Goal: Contribute content

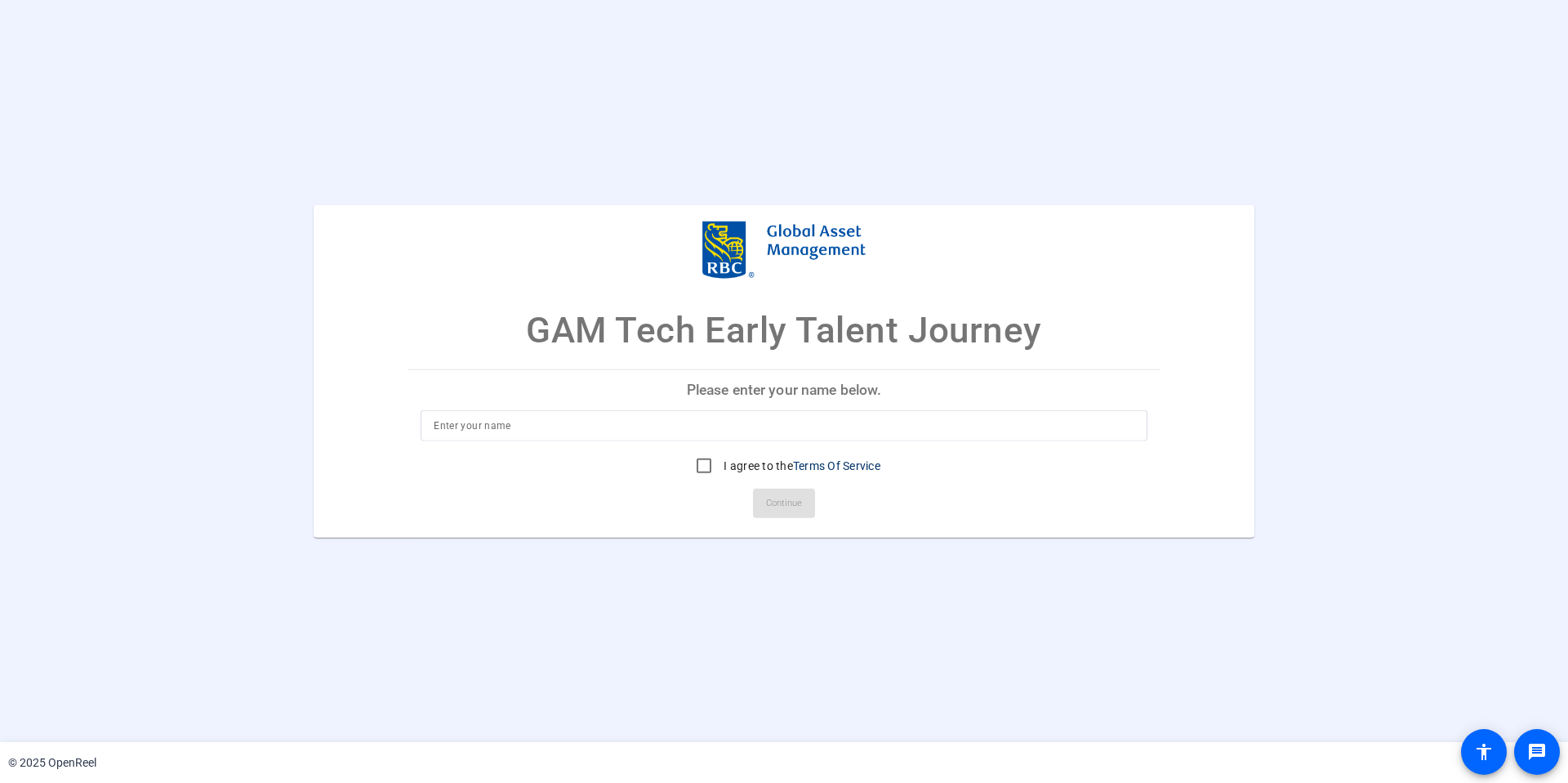
click at [496, 432] on input at bounding box center [784, 424] width 701 height 19
click at [493, 425] on input at bounding box center [784, 424] width 701 height 19
click at [498, 422] on input at bounding box center [784, 424] width 701 height 19
click at [498, 401] on p "Please enter your name below." at bounding box center [784, 390] width 753 height 39
click at [492, 426] on input at bounding box center [784, 424] width 701 height 19
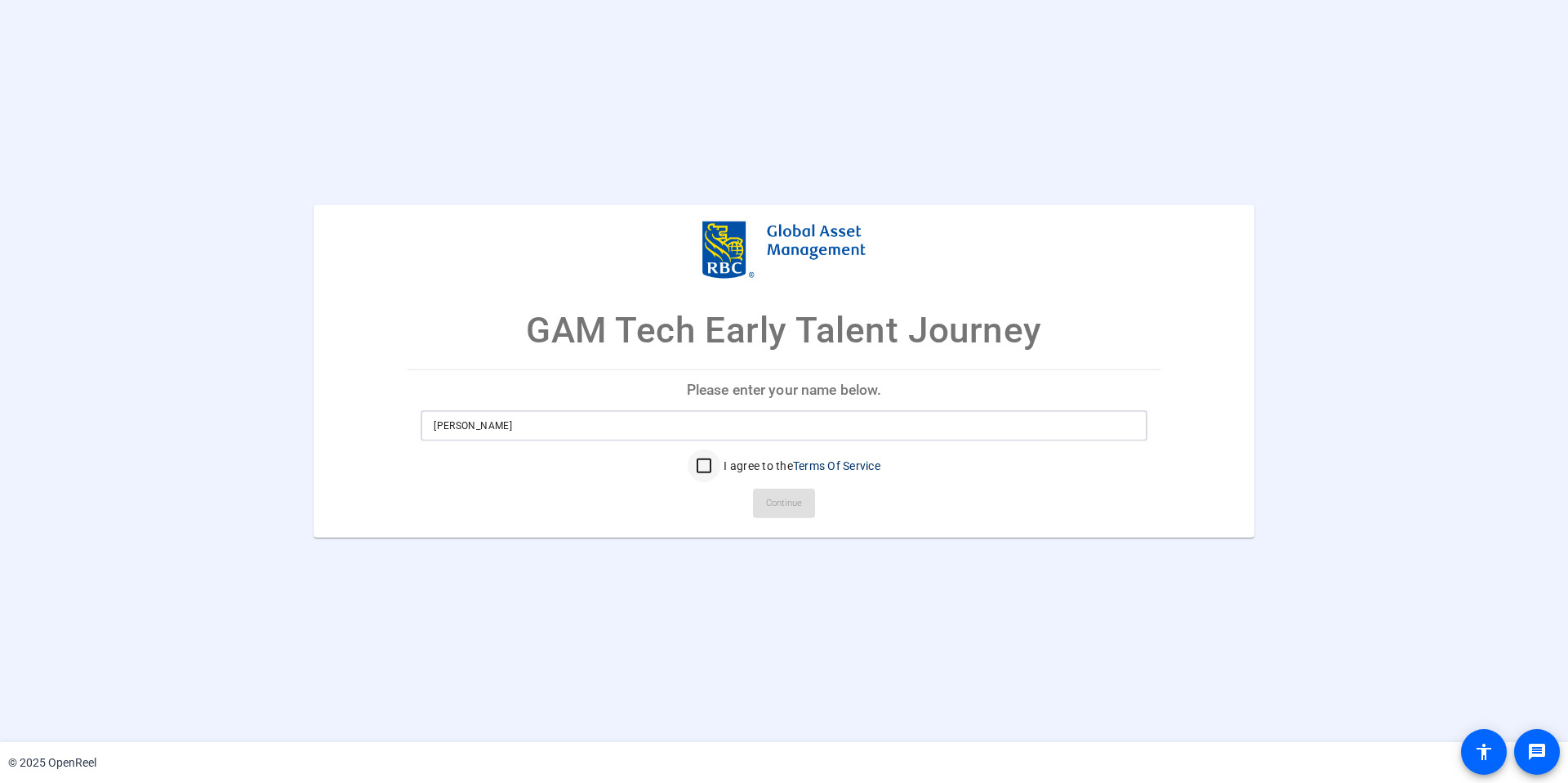
type input "[PERSON_NAME]"
click at [699, 463] on input "I agree to the Terms Of Service" at bounding box center [704, 465] width 33 height 33
checkbox input "true"
click at [784, 505] on span "Continue" at bounding box center [784, 502] width 36 height 25
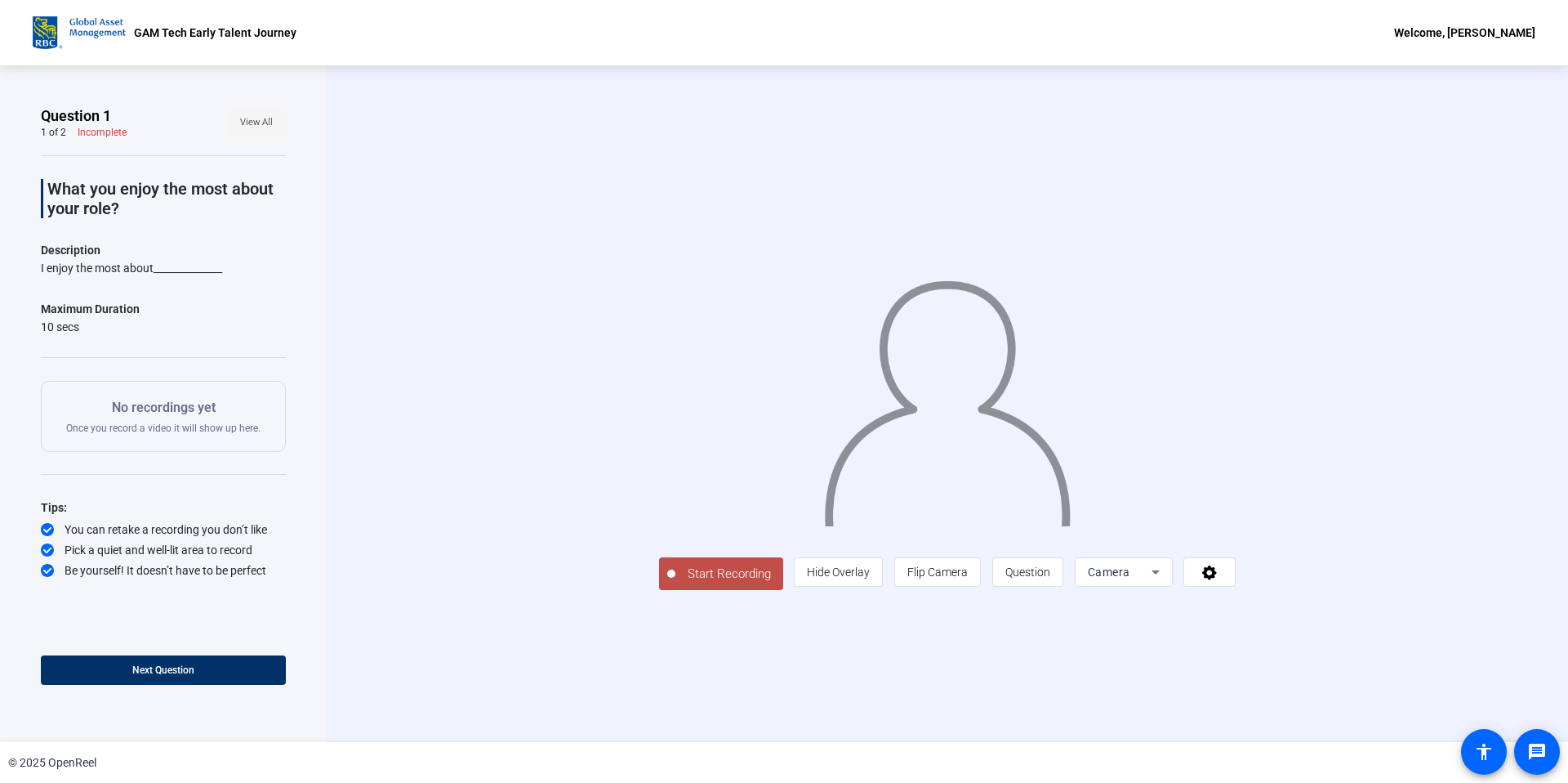
click at [257, 122] on span "View All" at bounding box center [256, 122] width 33 height 25
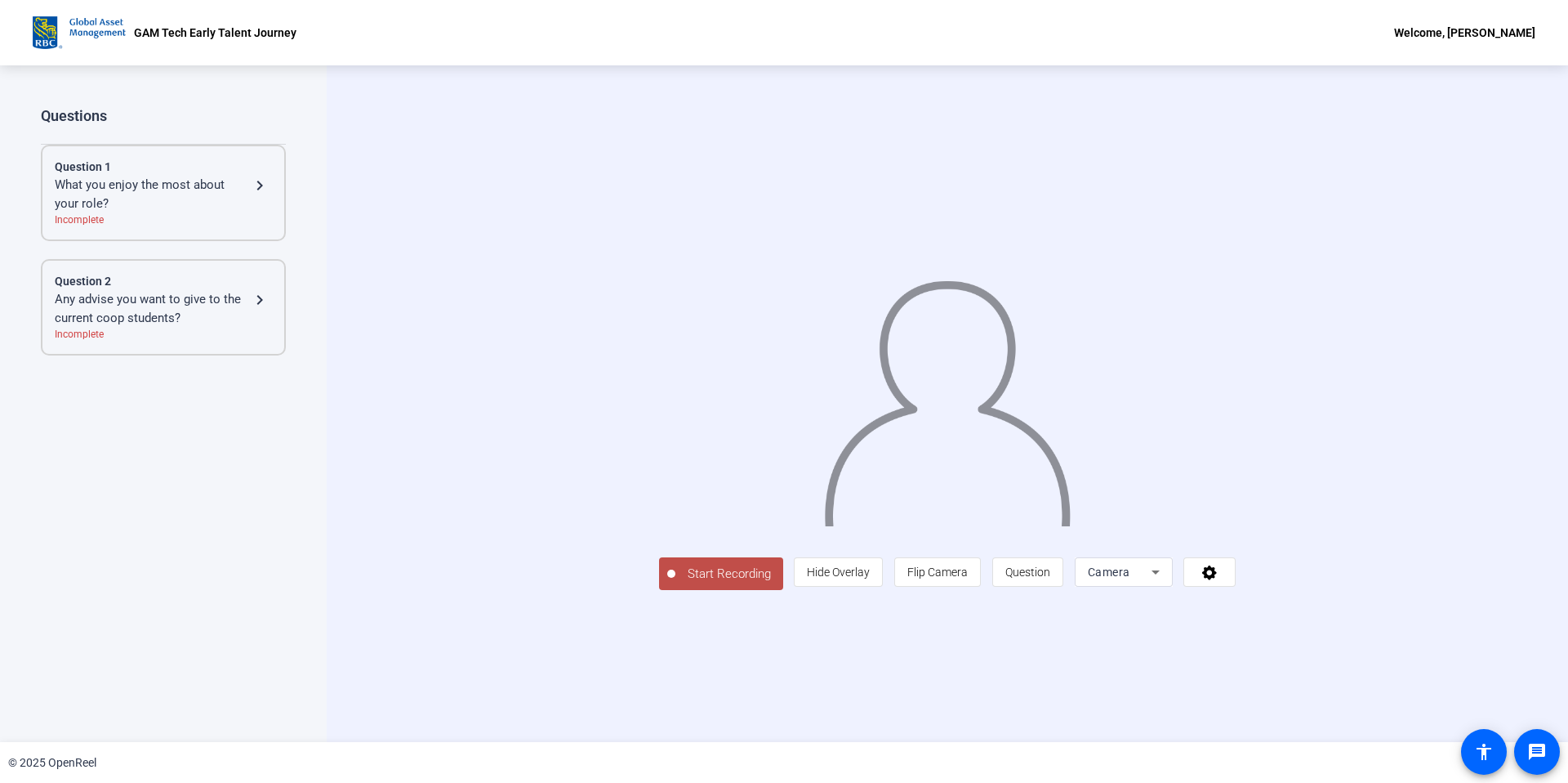
click at [227, 180] on div "What you enjoy the most about your role?" at bounding box center [152, 194] width 195 height 36
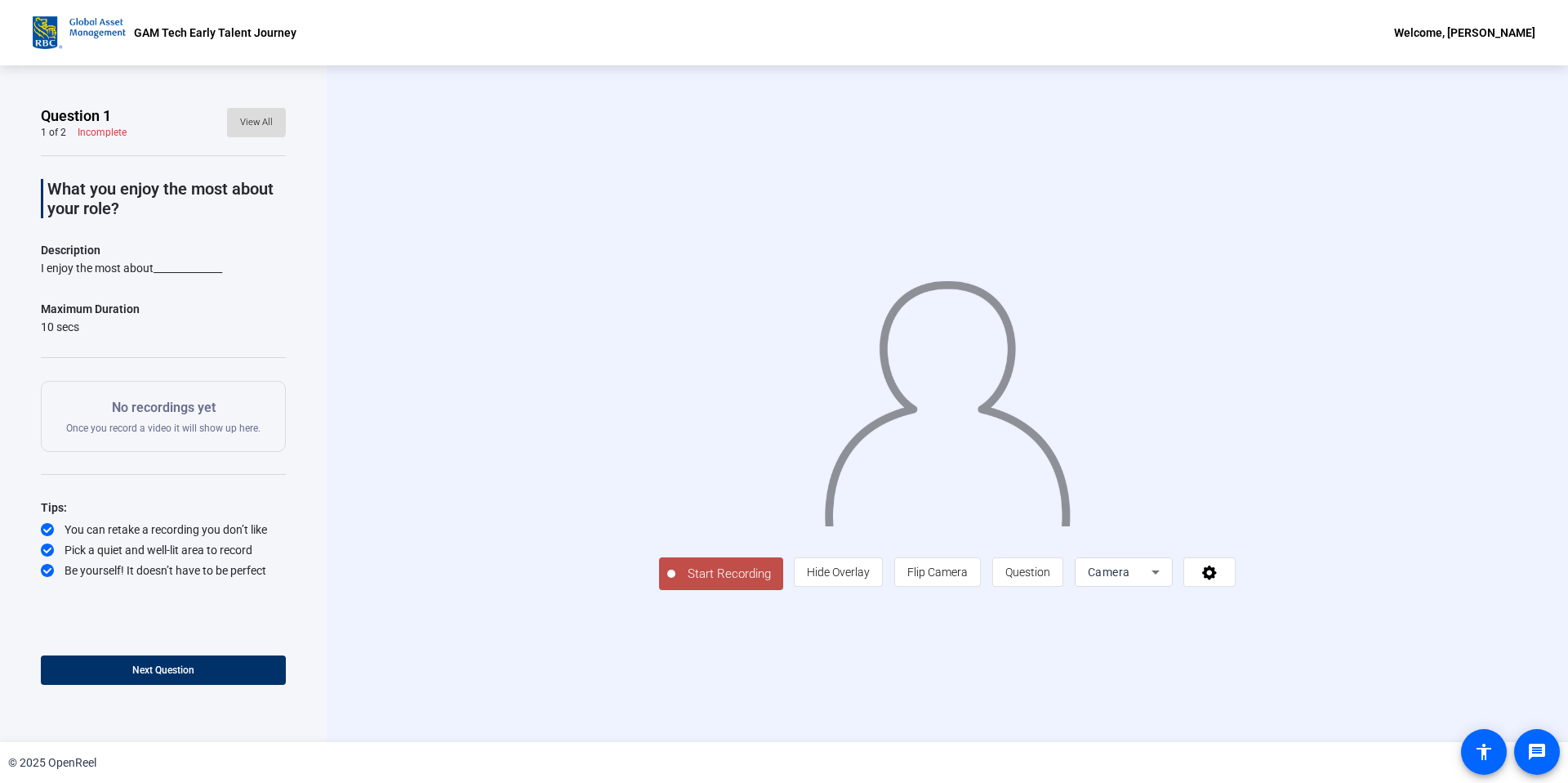
click at [248, 119] on span "View All" at bounding box center [256, 122] width 33 height 25
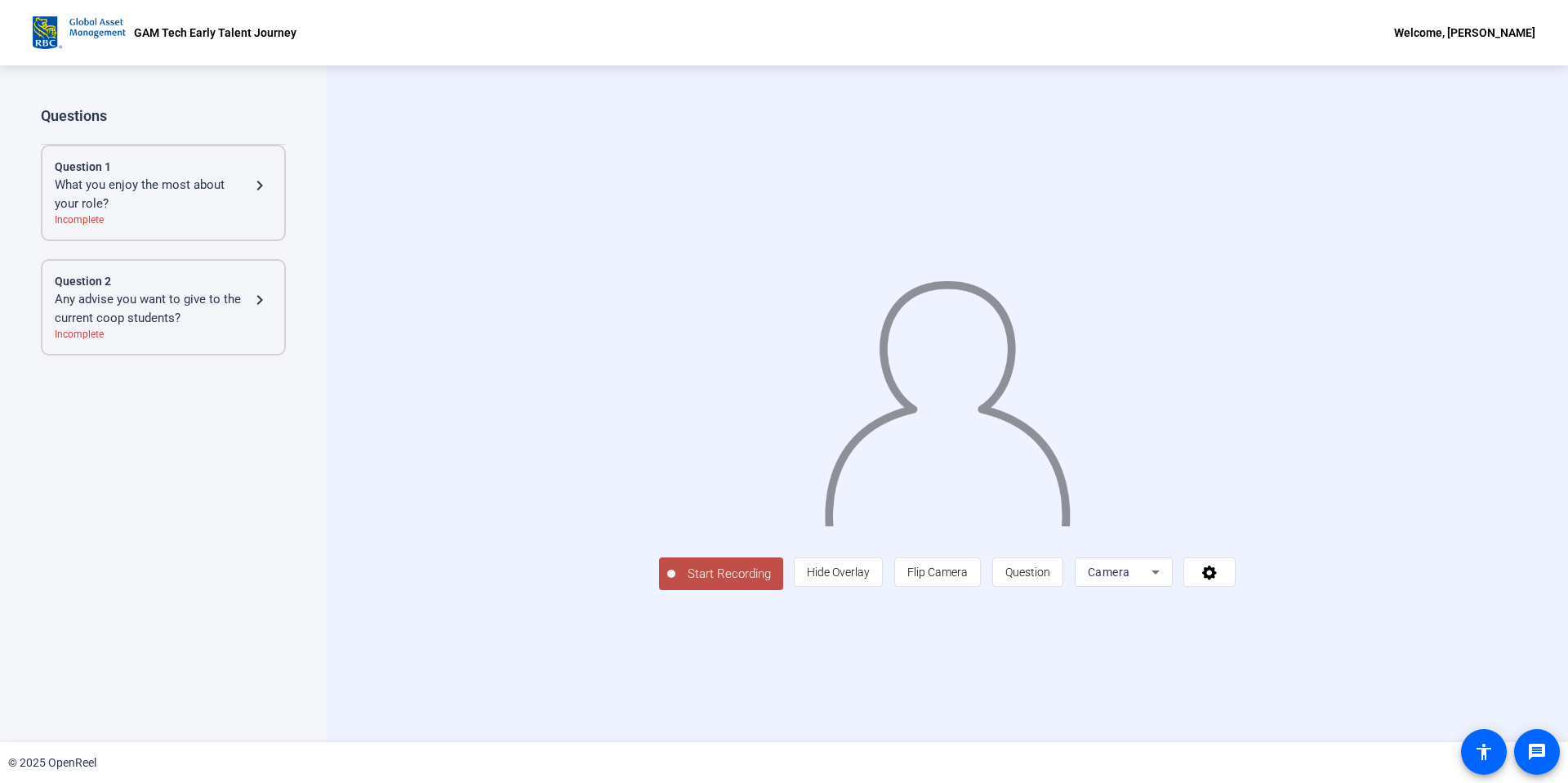
click at [196, 304] on div "Any advise you want to give to the current coop students?" at bounding box center [152, 308] width 195 height 36
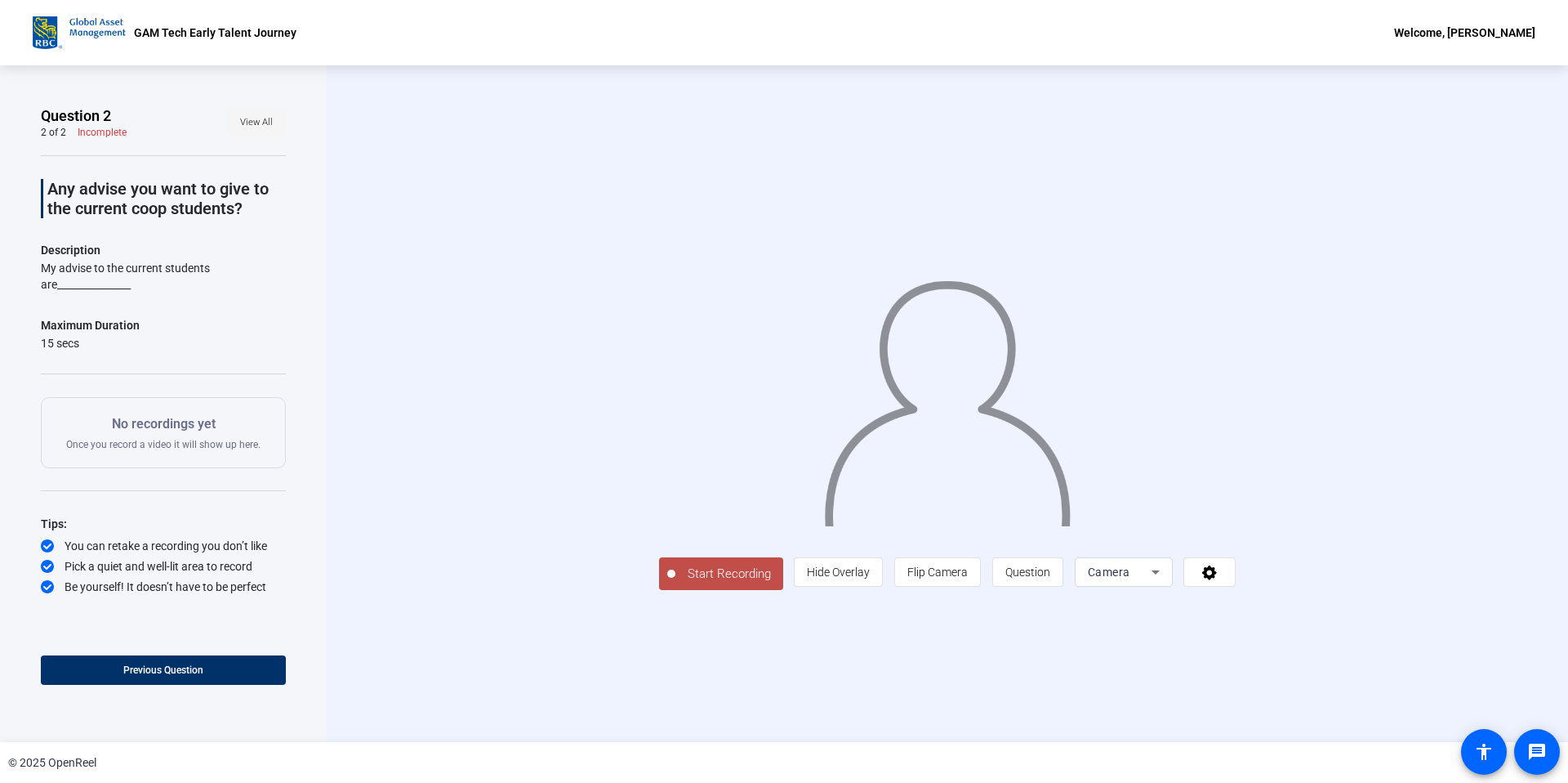
click at [247, 126] on span "View All" at bounding box center [256, 122] width 33 height 25
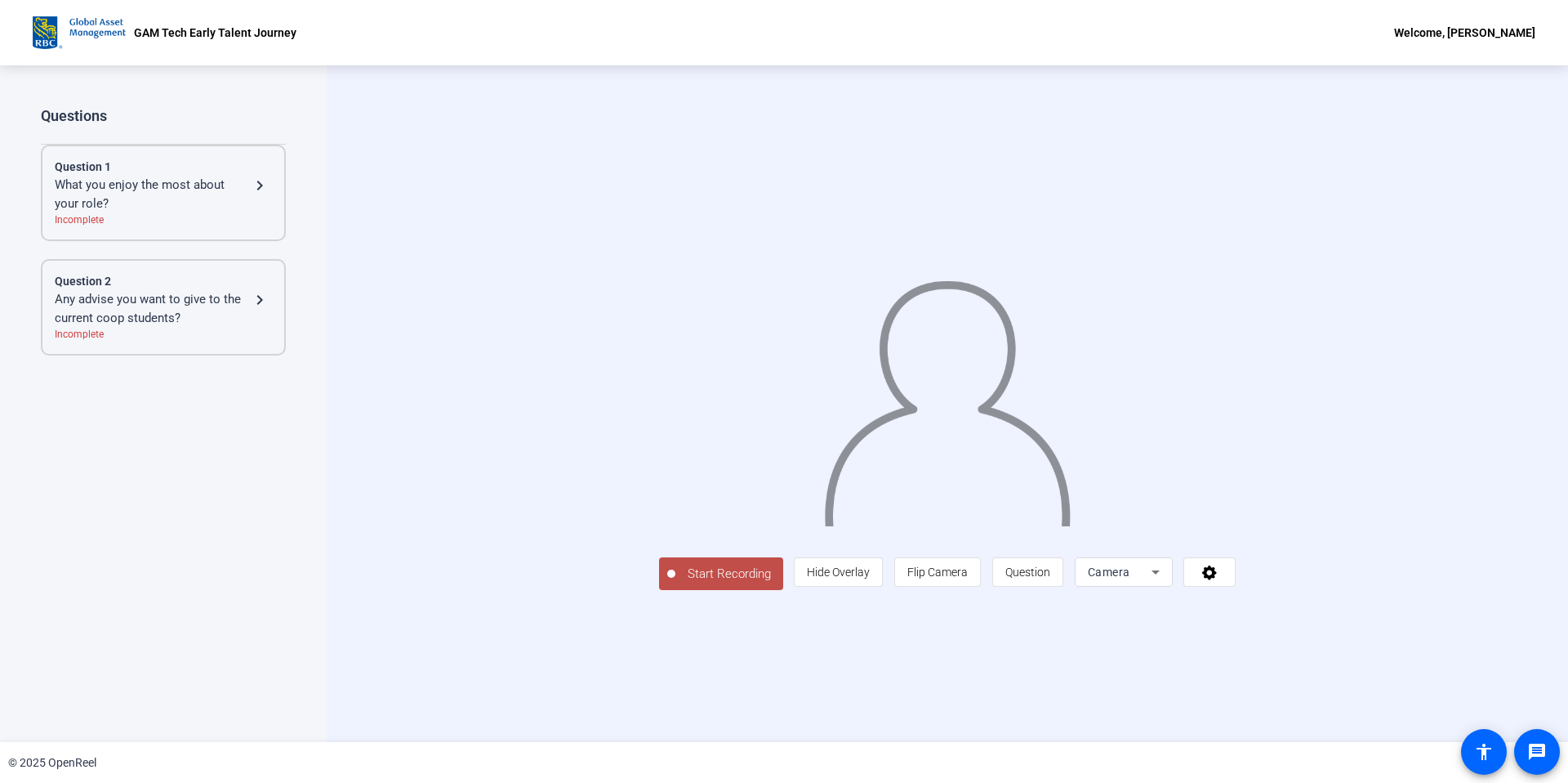
click at [191, 196] on div "What you enjoy the most about your role?" at bounding box center [152, 194] width 195 height 36
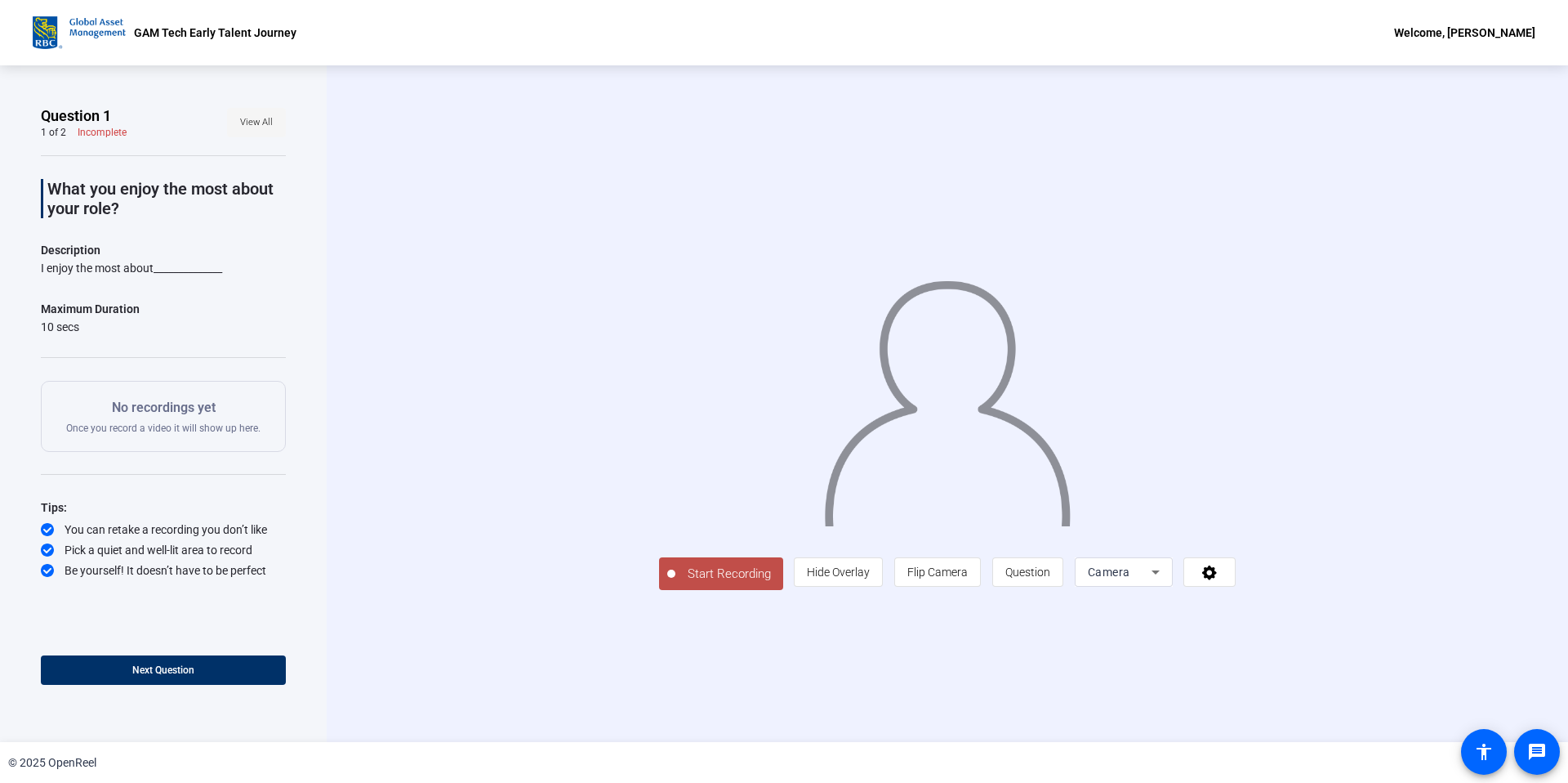
click at [258, 125] on span "View All" at bounding box center [256, 122] width 33 height 25
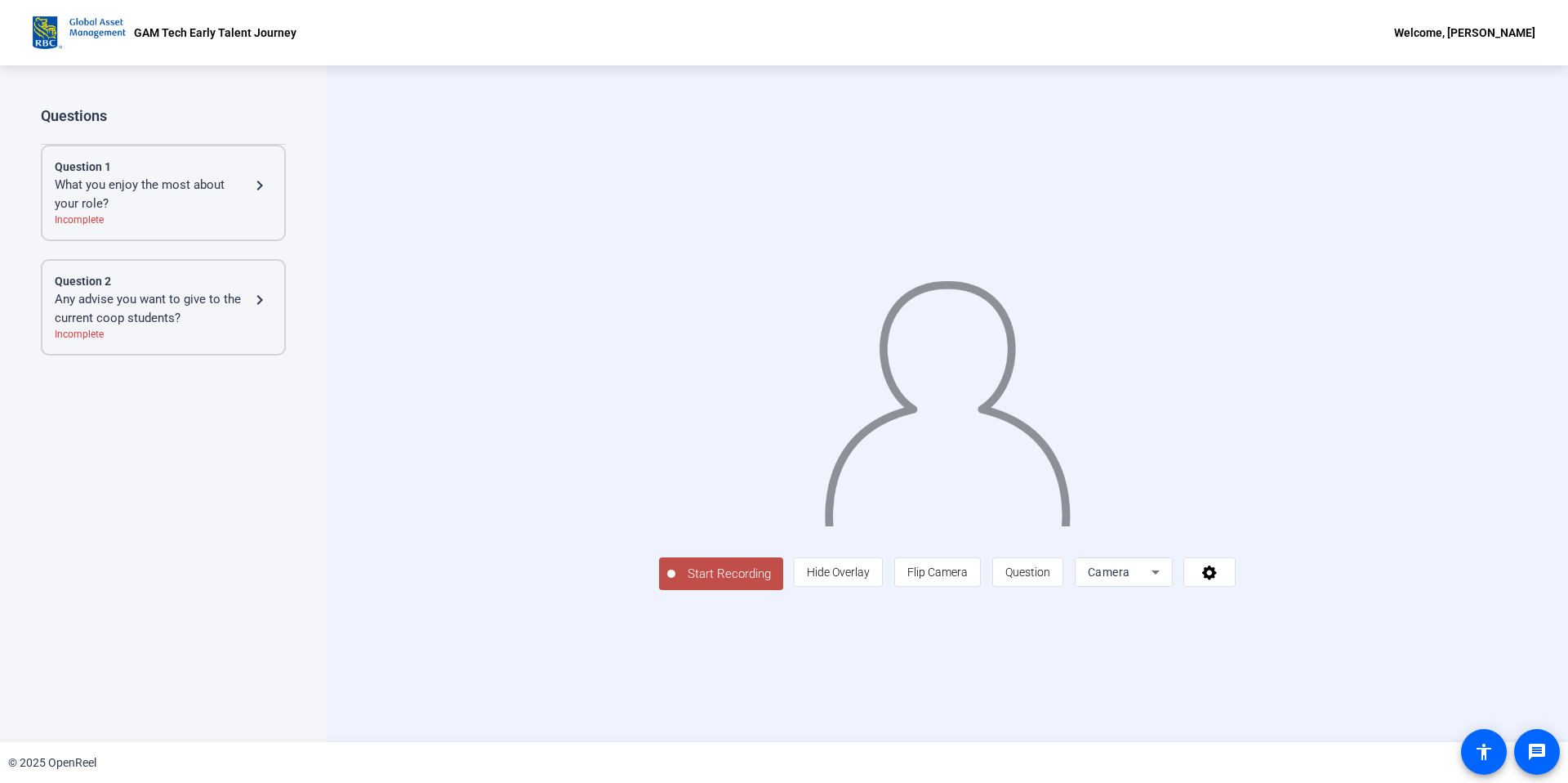
click at [206, 284] on div "Question 2" at bounding box center [163, 282] width 217 height 17
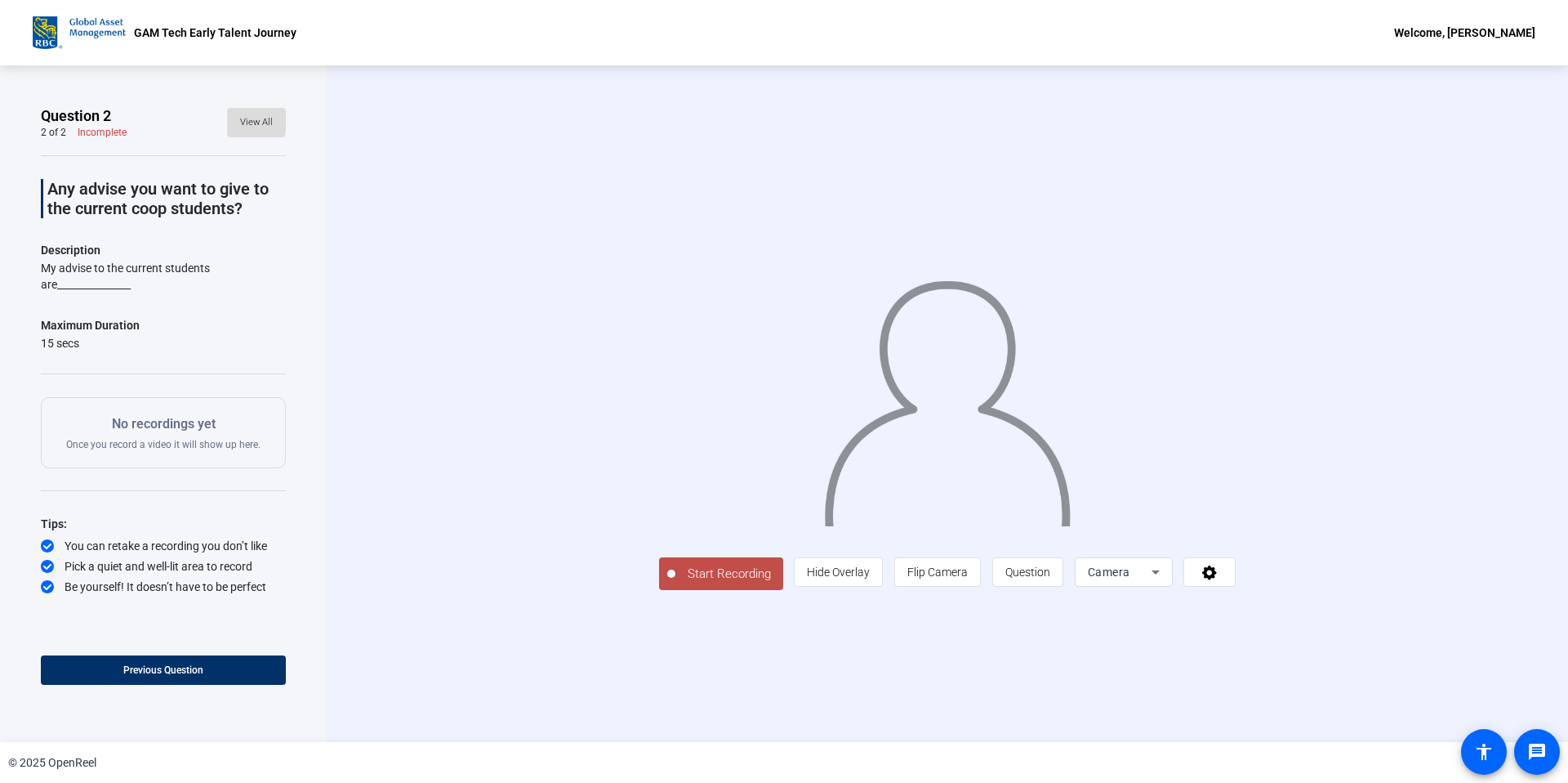
click at [236, 122] on span at bounding box center [257, 123] width 59 height 39
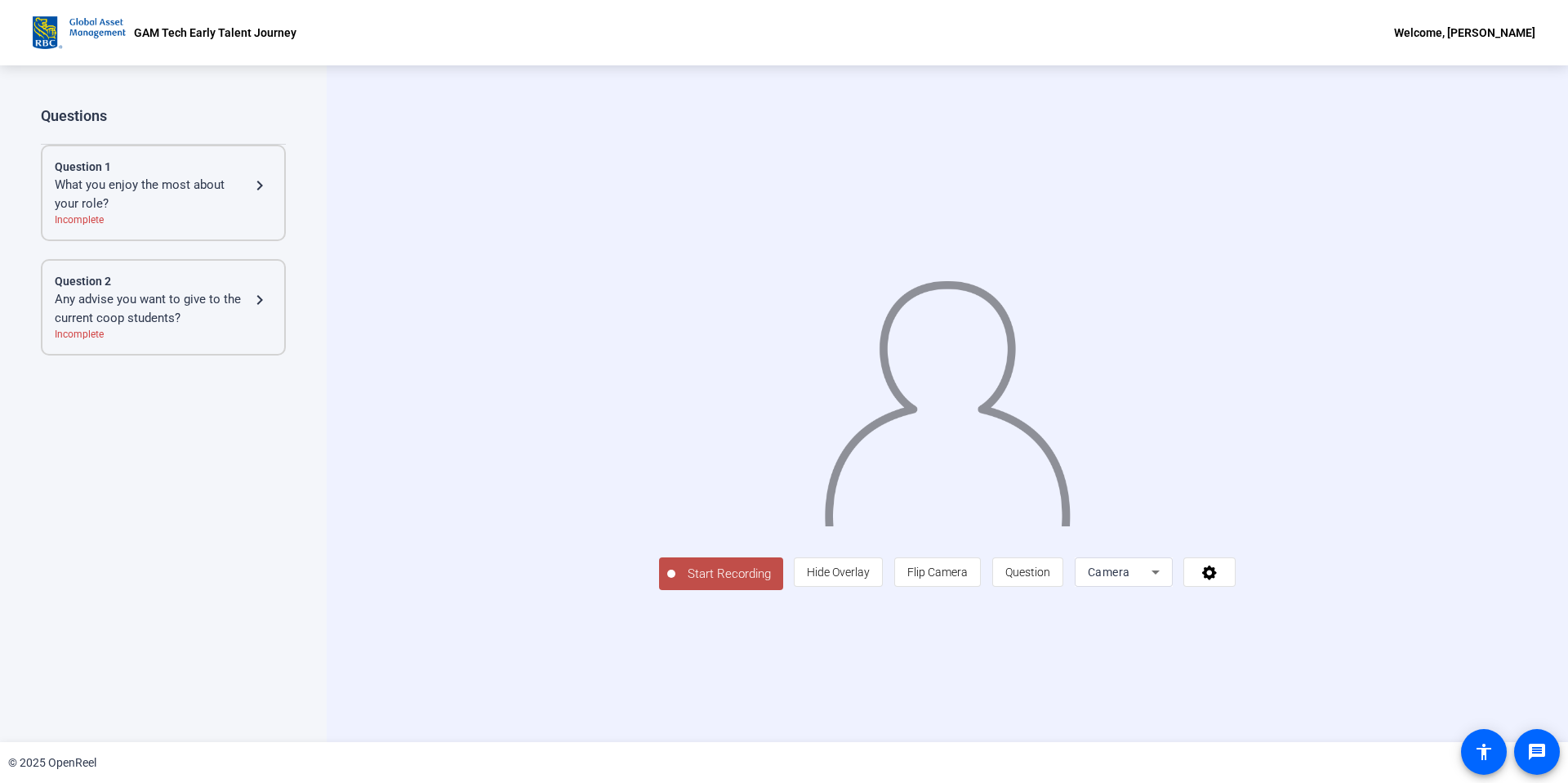
click at [196, 201] on div "What you enjoy the most about your role?" at bounding box center [152, 194] width 195 height 36
